Goal: Transaction & Acquisition: Purchase product/service

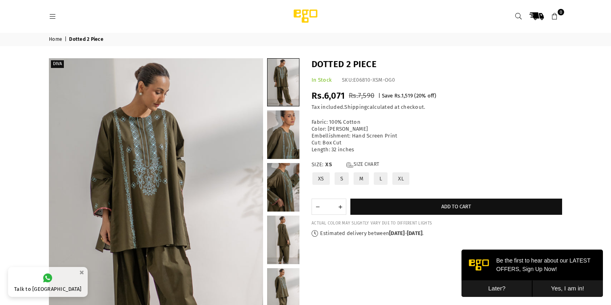
click at [500, 292] on button "Later?" at bounding box center [496, 288] width 71 height 17
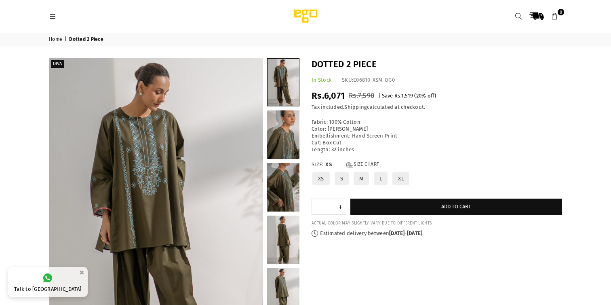
click at [379, 180] on label "L" at bounding box center [380, 178] width 15 height 14
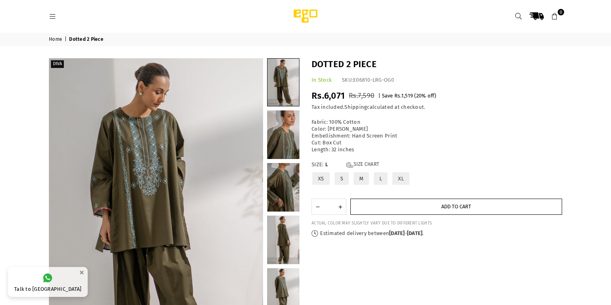
click at [408, 206] on button "Add to cart" at bounding box center [456, 206] width 212 height 16
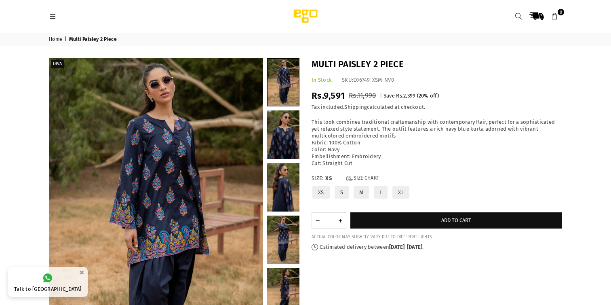
click at [380, 195] on label "L" at bounding box center [380, 192] width 15 height 14
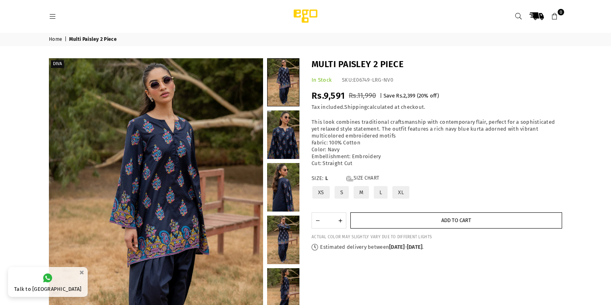
click at [406, 219] on button "Add to cart" at bounding box center [456, 220] width 212 height 16
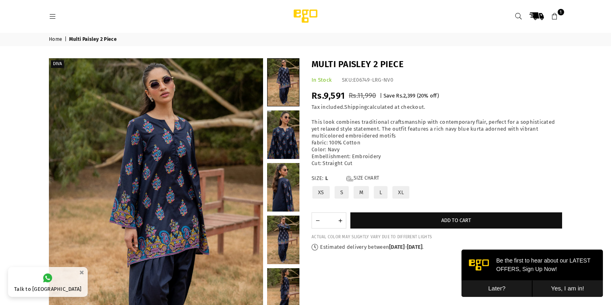
click at [557, 15] on icon at bounding box center [554, 16] width 7 height 7
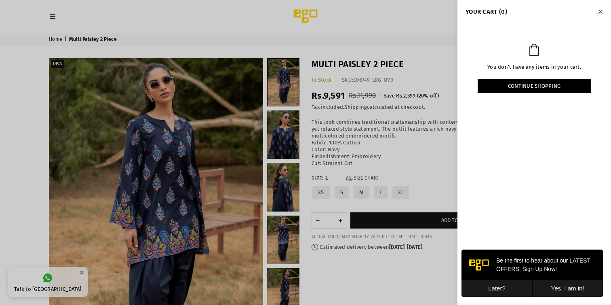
click at [508, 287] on button "Later?" at bounding box center [496, 288] width 71 height 17
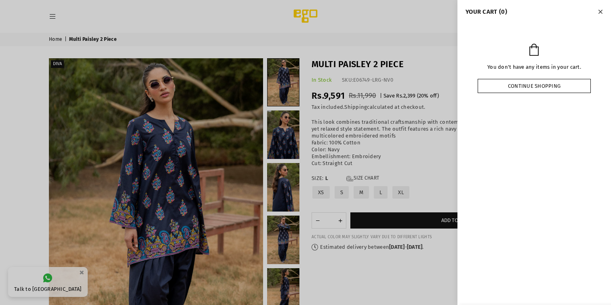
click at [530, 85] on link "Continue shopping" at bounding box center [534, 86] width 113 height 14
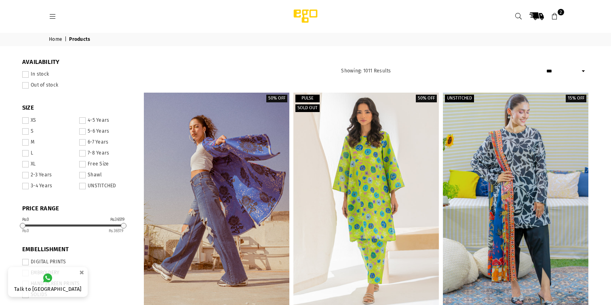
click at [562, 21] on link "2" at bounding box center [554, 16] width 15 height 15
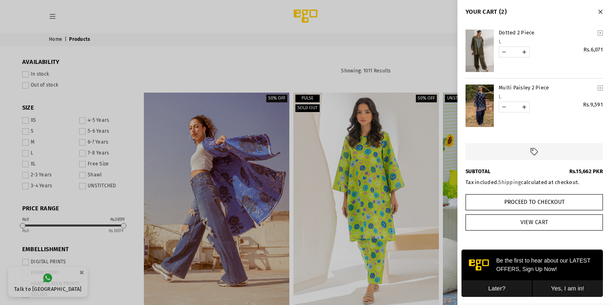
click at [552, 225] on link "View Cart" at bounding box center [533, 222] width 137 height 16
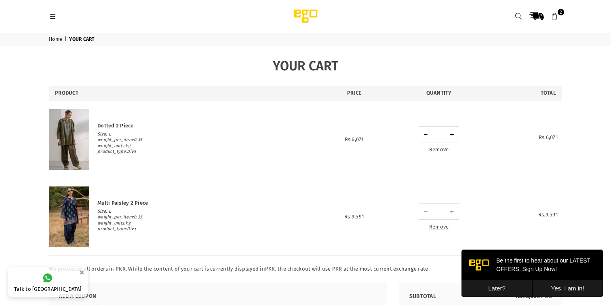
click at [497, 285] on button "Later?" at bounding box center [496, 288] width 71 height 17
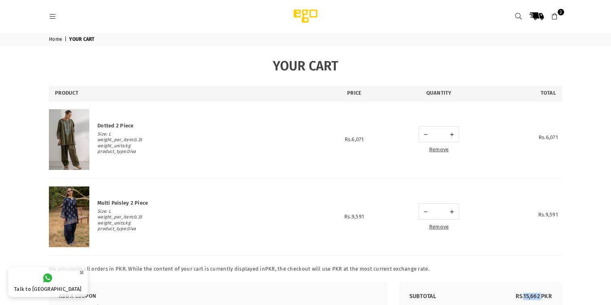
drag, startPoint x: 523, startPoint y: 296, endPoint x: 541, endPoint y: 296, distance: 17.4
click at [541, 296] on span "Rs.15,662 PKR" at bounding box center [534, 296] width 36 height 7
copy span "15,662"
click at [597, 168] on div "2 Home | YOUR CART YOUR CART Product Price Quantity Total Dotted 2 Piece Size: …" at bounding box center [305, 211] width 611 height 356
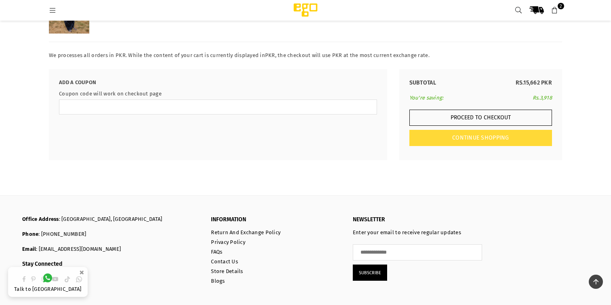
scroll to position [202, 0]
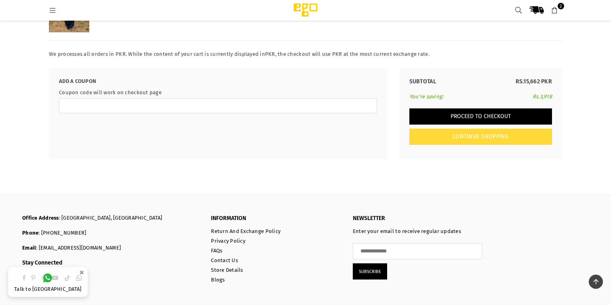
click at [455, 114] on button "Proceed to Checkout" at bounding box center [480, 116] width 143 height 16
